Goal: Task Accomplishment & Management: Manage account settings

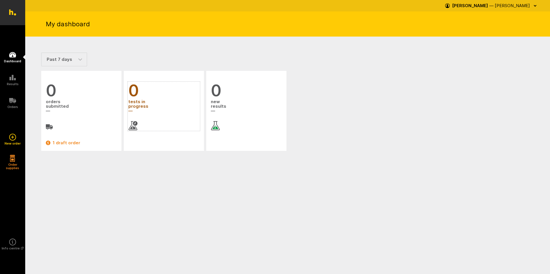
click at [138, 91] on span "0" at bounding box center [163, 90] width 71 height 17
click at [520, 5] on span "— [PERSON_NAME]" at bounding box center [509, 5] width 41 height 5
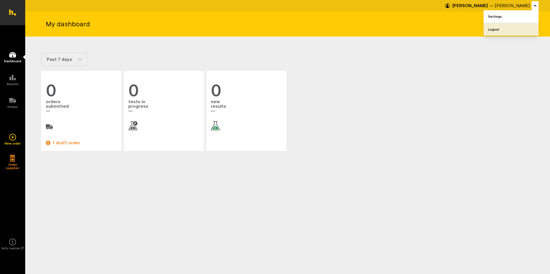
click at [511, 27] on link "Logout" at bounding box center [510, 29] width 55 height 13
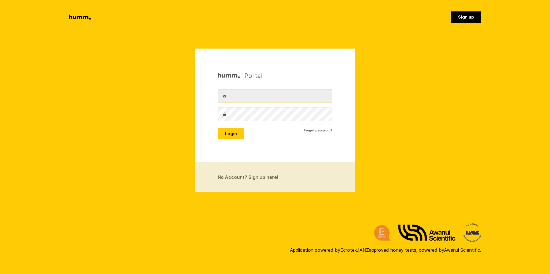
click at [282, 103] on input "Username" at bounding box center [275, 96] width 114 height 14
type input "[PERSON_NAME][EMAIL_ADDRESS][DOMAIN_NAME]"
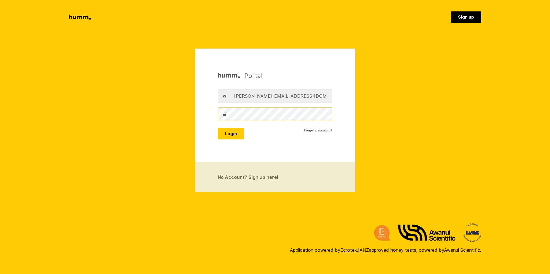
click at [218, 128] on button "Login" at bounding box center [231, 133] width 26 height 11
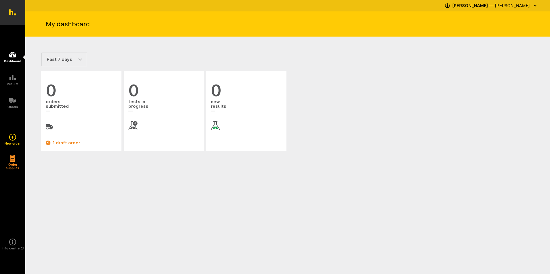
click at [535, 5] on icon "button" at bounding box center [534, 5] width 2 height 1
click at [502, 29] on link "Logout" at bounding box center [510, 29] width 55 height 13
